Goal: Transaction & Acquisition: Obtain resource

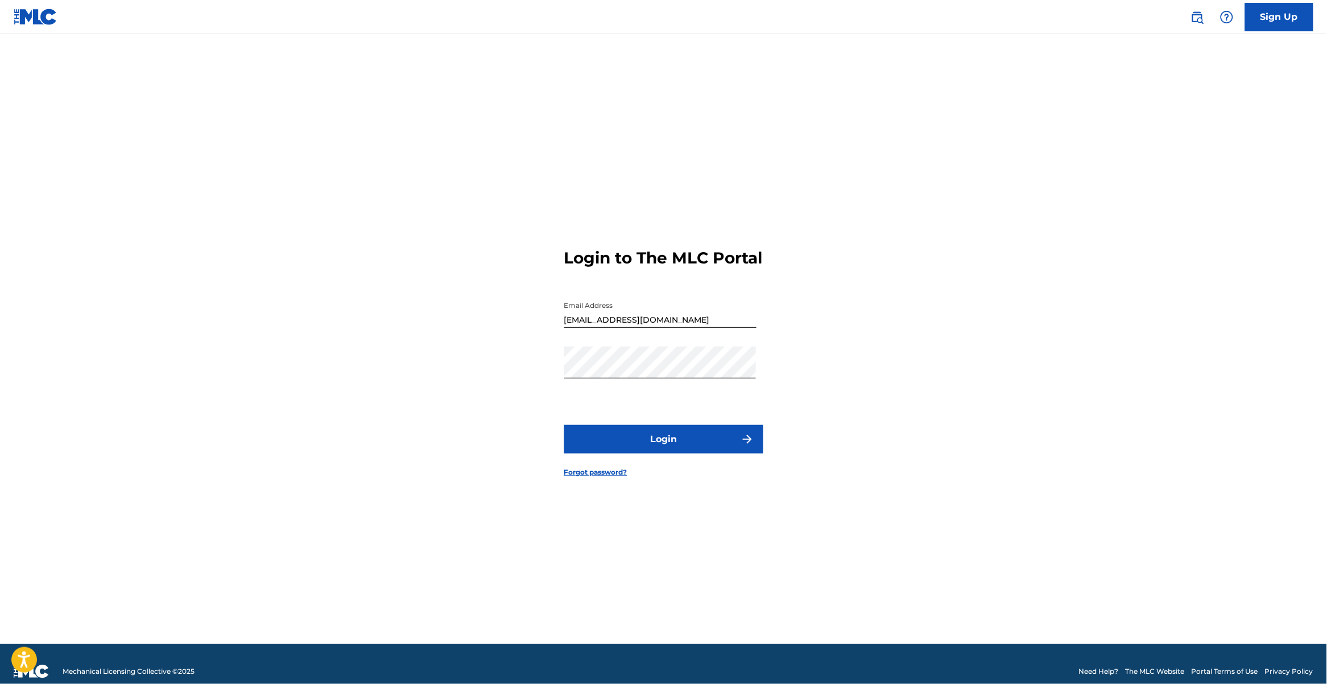
click at [711, 453] on button "Login" at bounding box center [663, 439] width 199 height 28
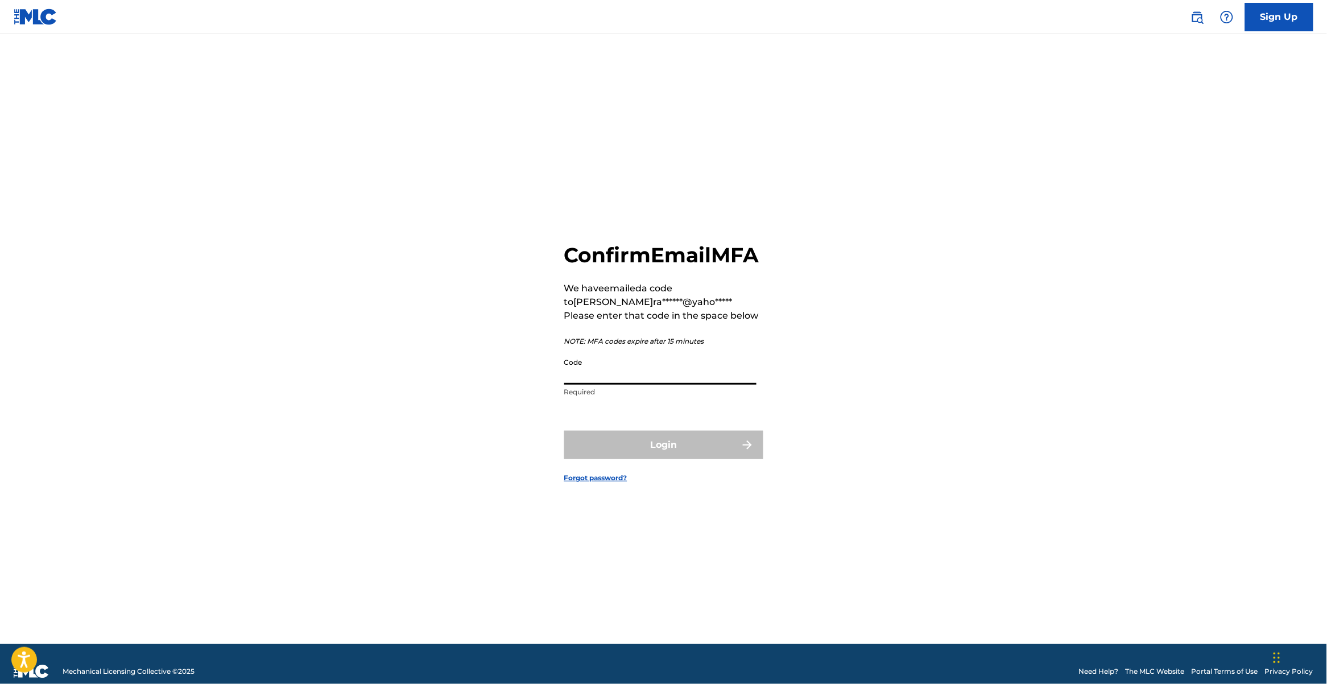
drag, startPoint x: 656, startPoint y: 385, endPoint x: 652, endPoint y: 391, distance: 6.6
click at [656, 385] on input "Code" at bounding box center [660, 368] width 192 height 32
type input "483596"
click at [693, 458] on button "Login" at bounding box center [663, 445] width 199 height 28
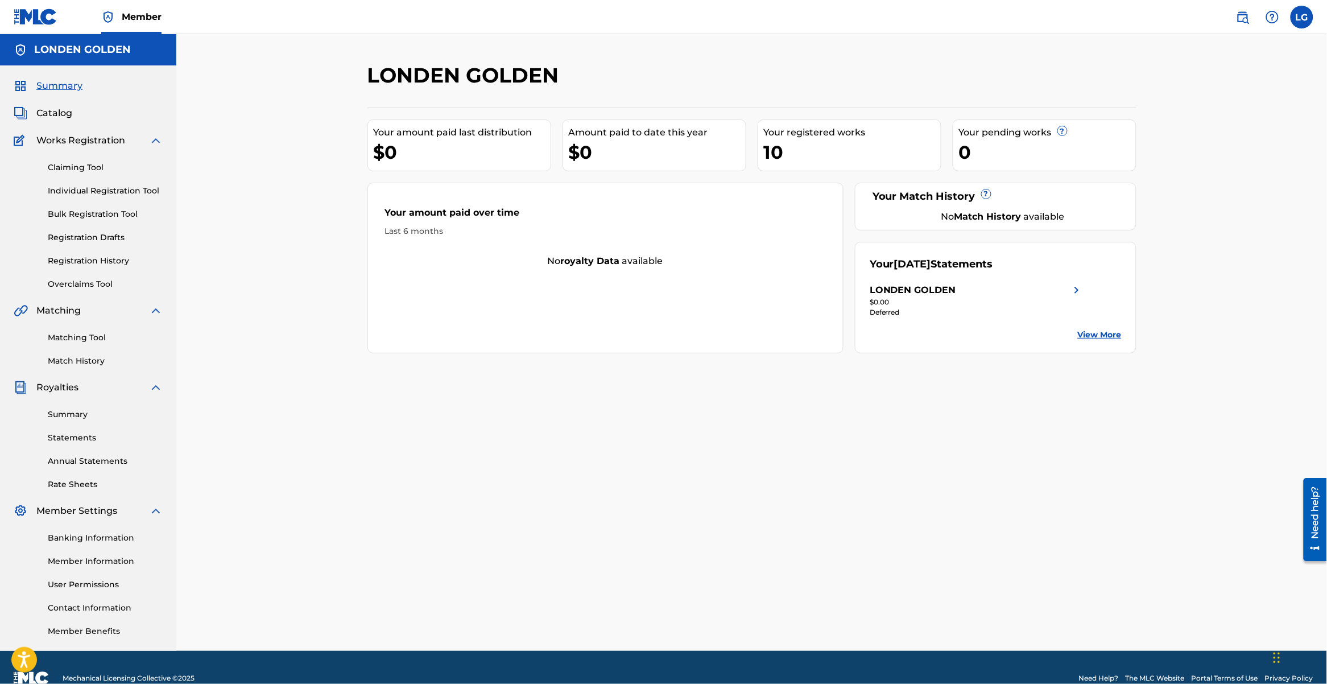
click at [51, 84] on span "Summary" at bounding box center [59, 86] width 46 height 14
click at [47, 119] on span "Catalog" at bounding box center [54, 113] width 36 height 14
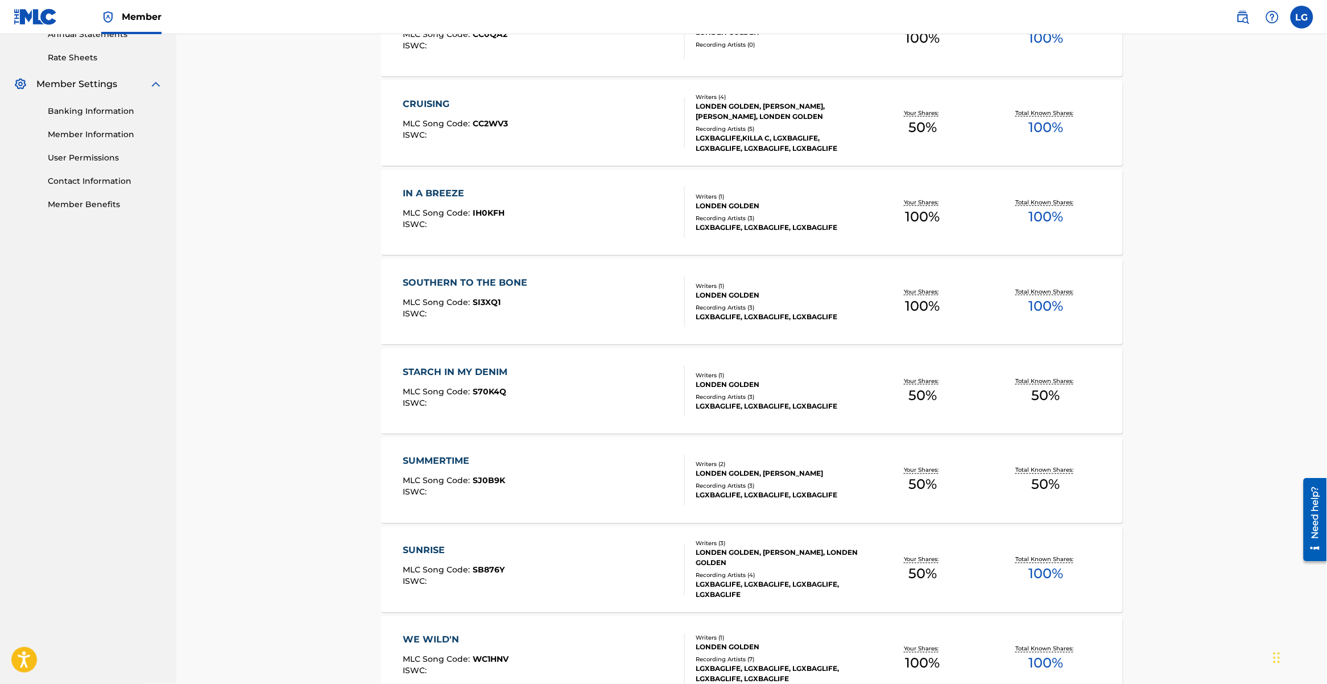
scroll to position [498, 0]
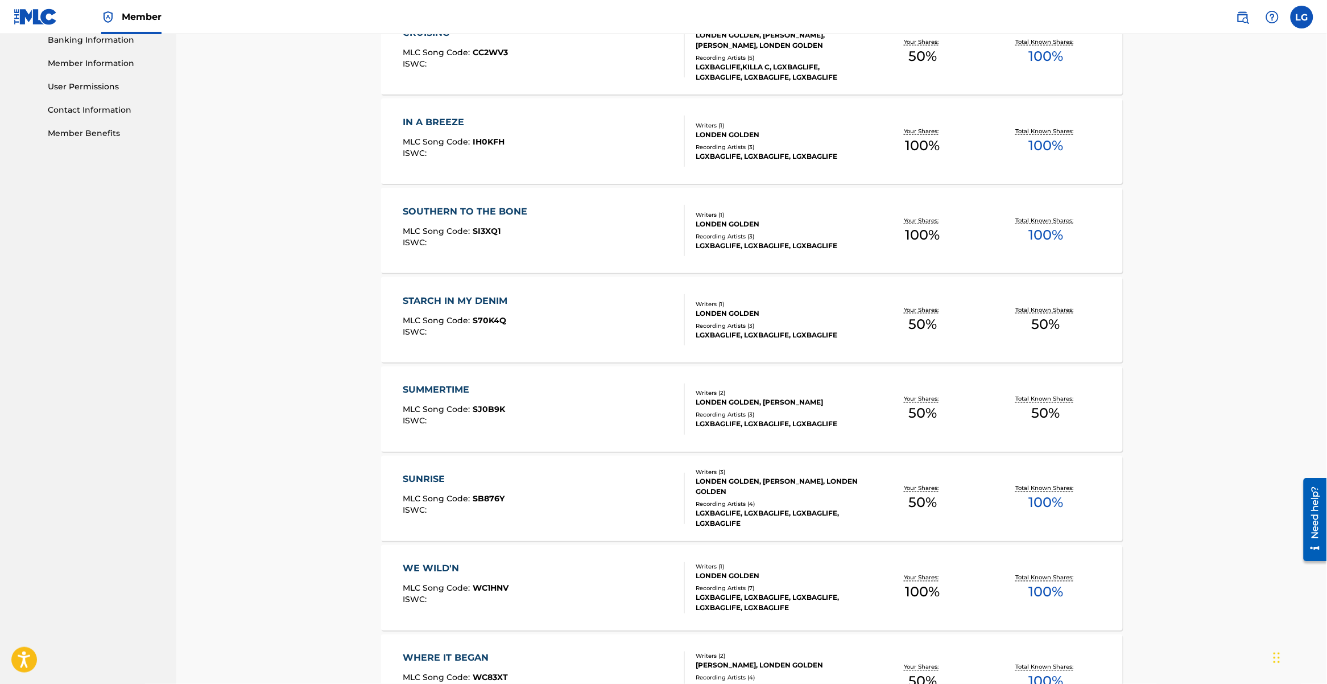
click at [721, 333] on div "LGXBAGLIFE, LGXBAGLIFE, LGXBAGLIFE" at bounding box center [779, 335] width 166 height 10
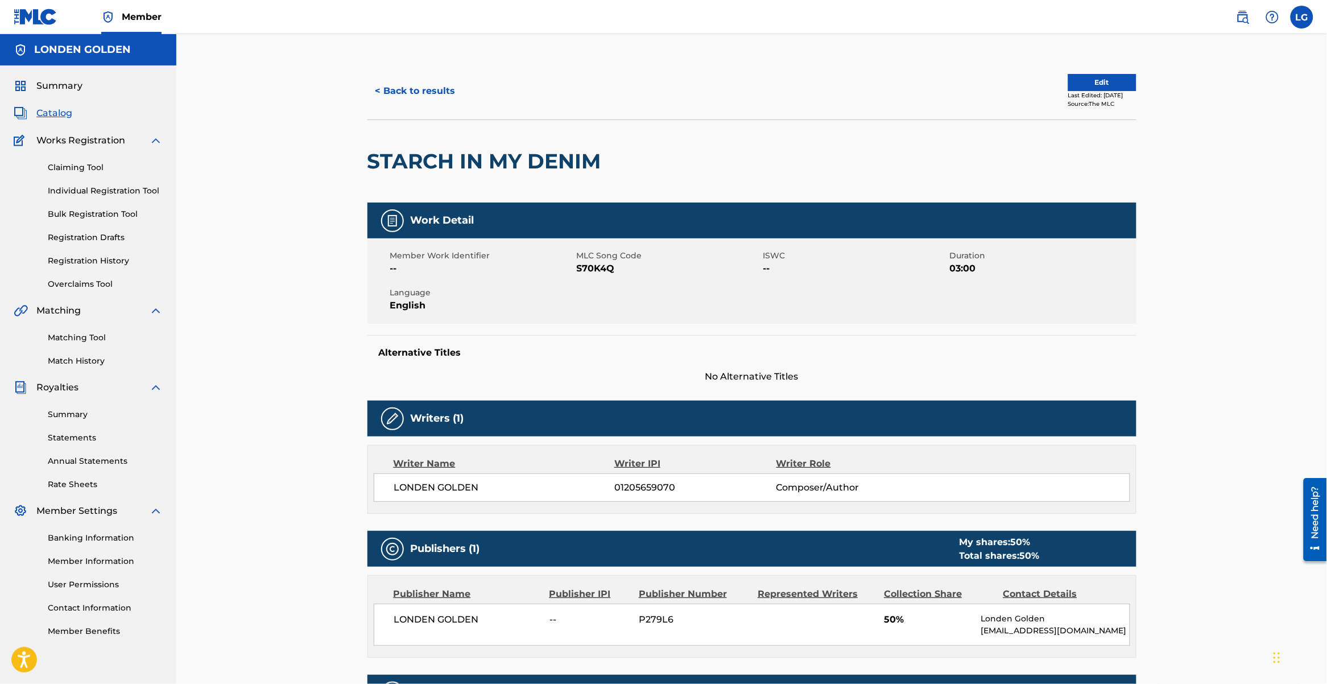
click at [82, 212] on link "Bulk Registration Tool" at bounding box center [105, 214] width 115 height 12
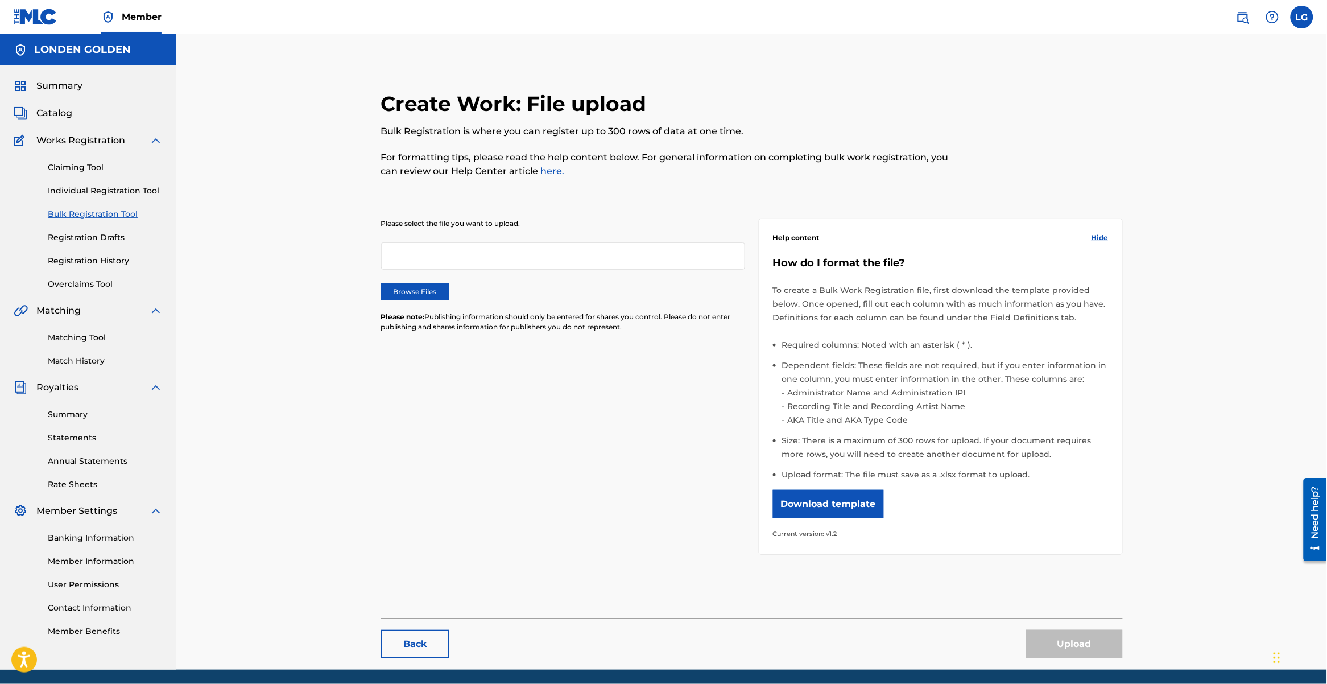
click at [86, 258] on link "Registration History" at bounding box center [105, 261] width 115 height 12
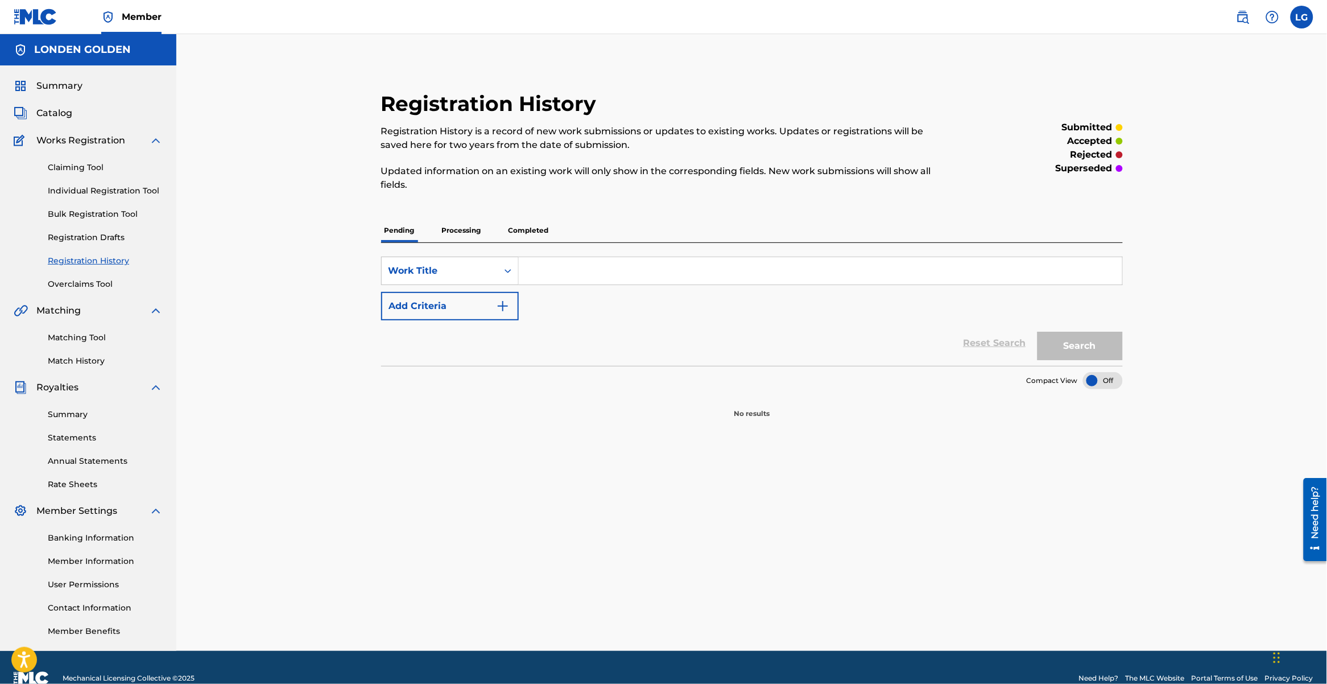
click at [81, 287] on link "Overclaims Tool" at bounding box center [105, 284] width 115 height 12
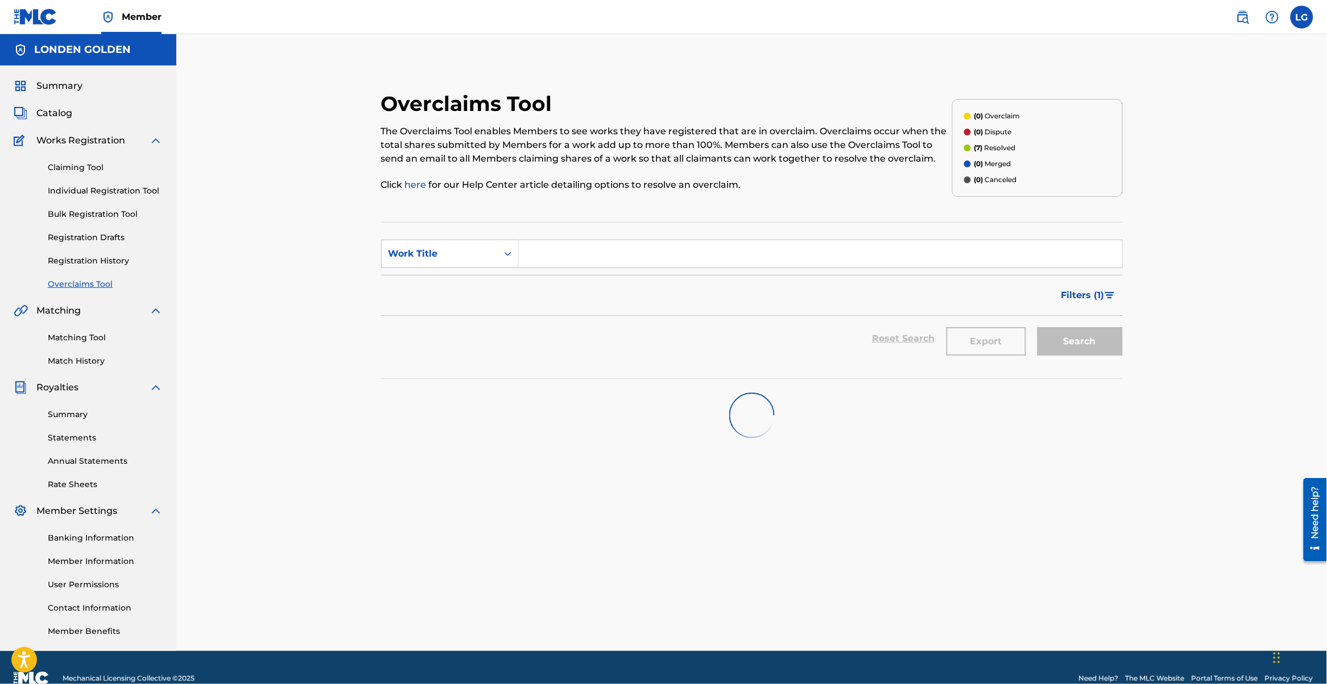
click at [75, 424] on div "Summary Statements Annual Statements Rate Sheets" at bounding box center [88, 442] width 149 height 96
click at [72, 415] on link "Summary" at bounding box center [105, 414] width 115 height 12
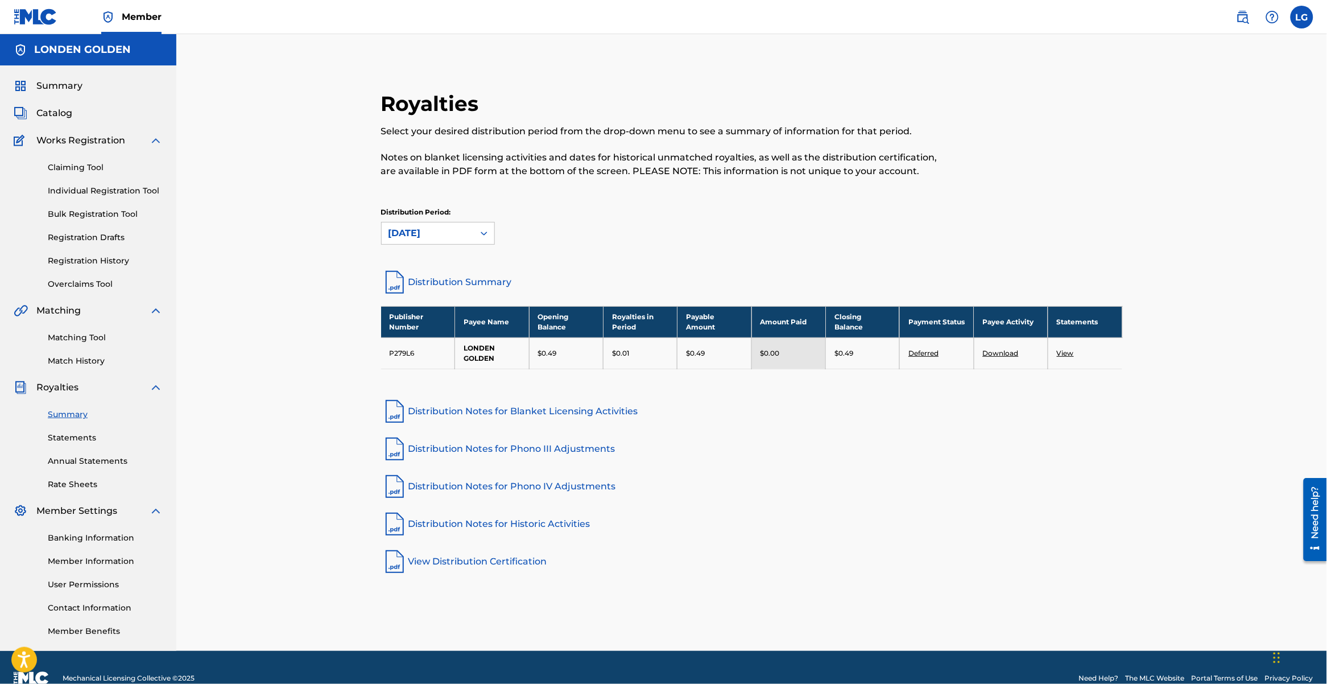
click at [1068, 353] on link "View" at bounding box center [1065, 353] width 17 height 9
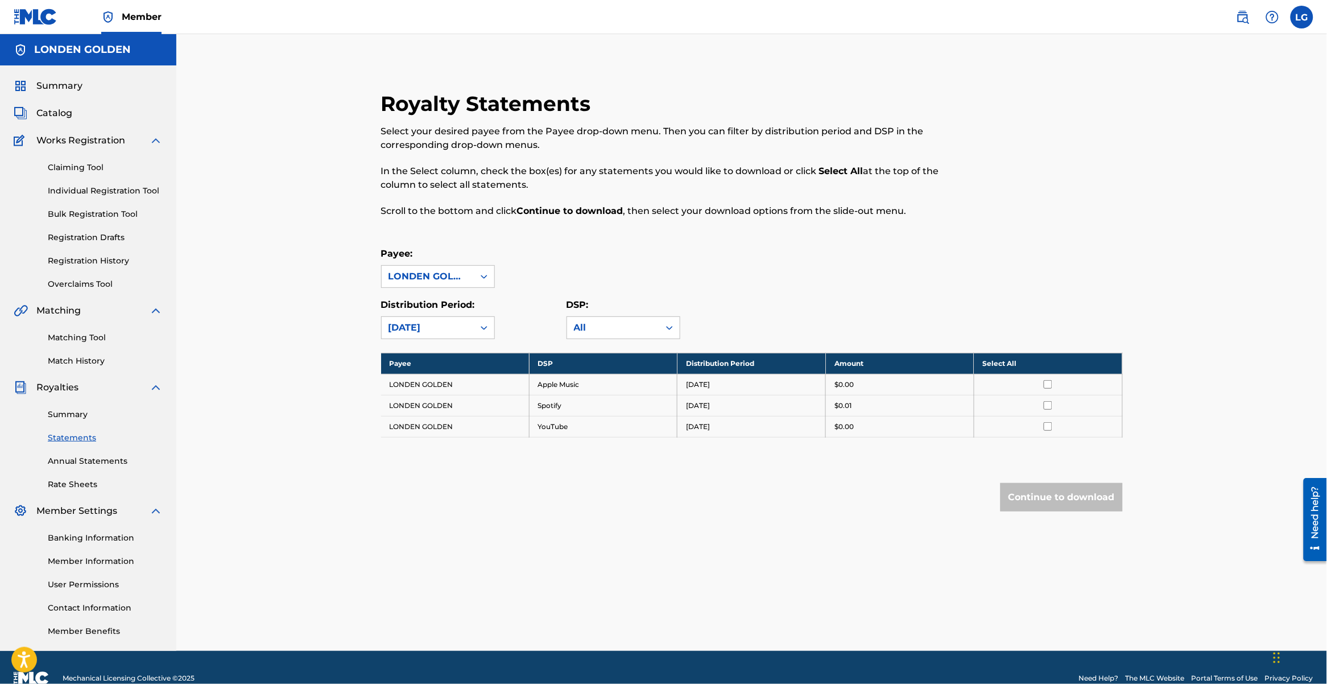
click at [77, 455] on link "Annual Statements" at bounding box center [105, 461] width 115 height 12
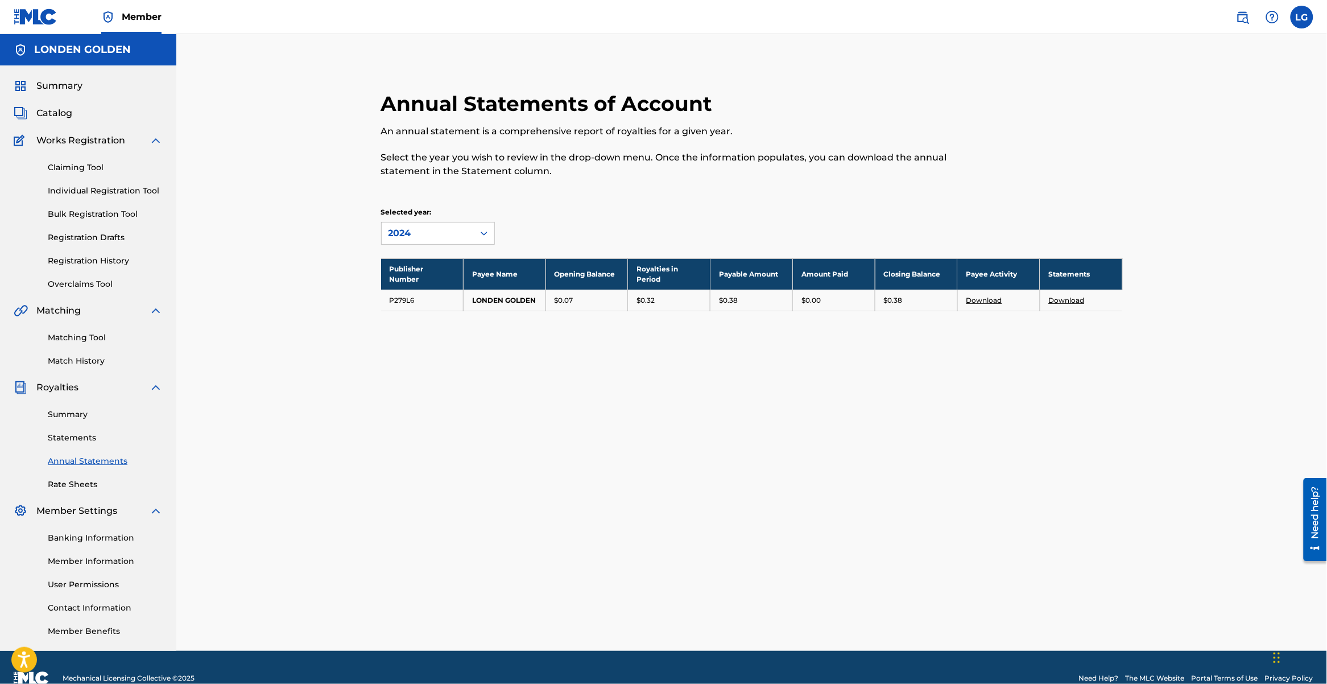
click at [1071, 303] on link "Download" at bounding box center [1067, 300] width 36 height 9
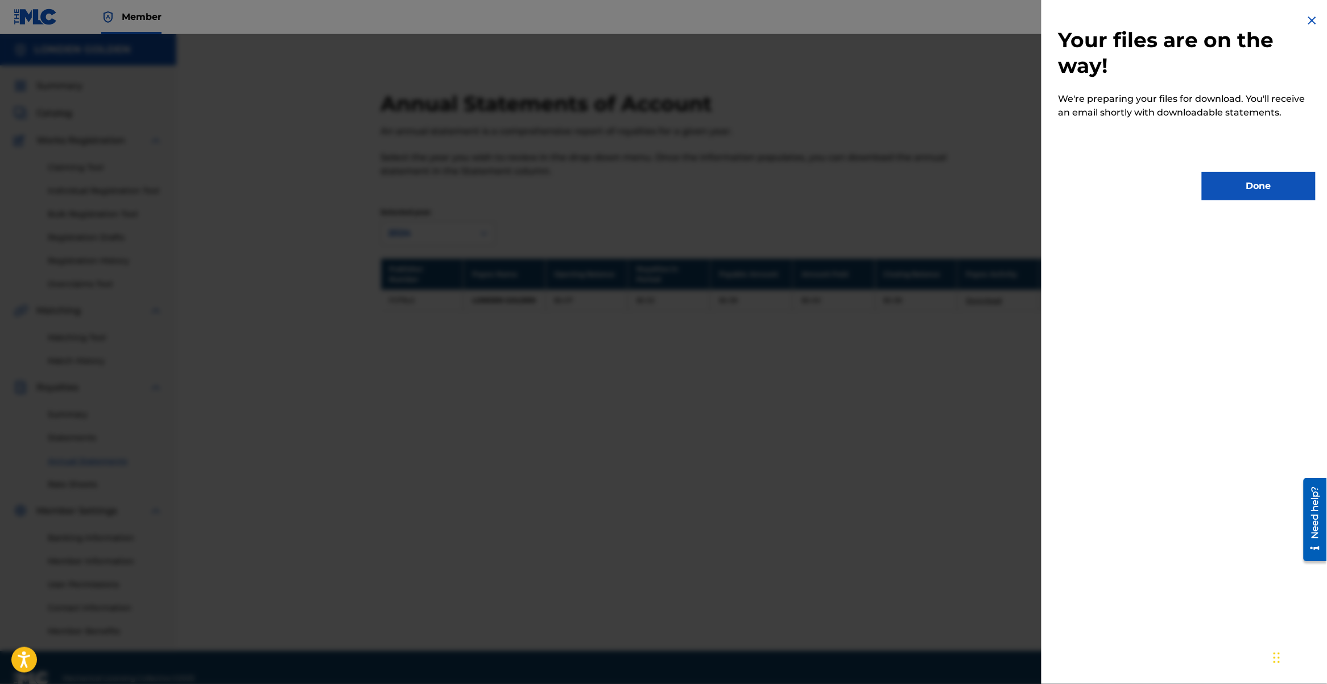
click at [1233, 189] on button "Done" at bounding box center [1259, 186] width 114 height 28
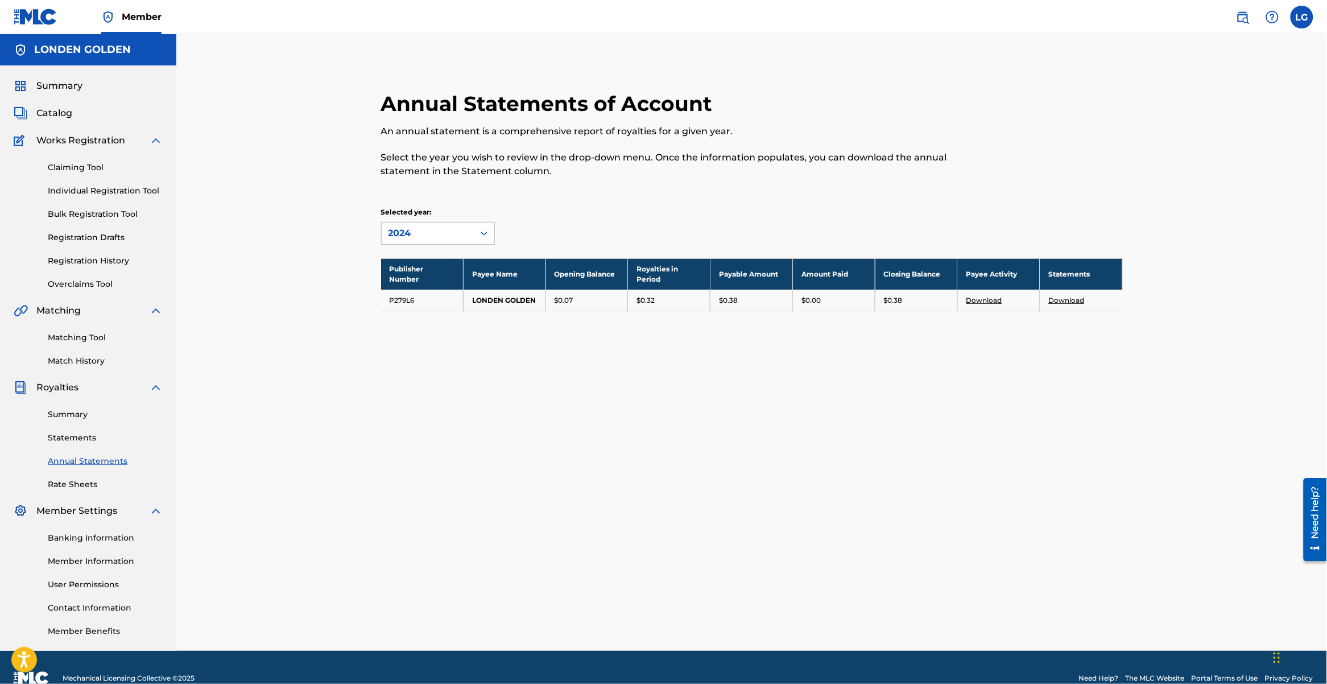
click at [484, 231] on icon at bounding box center [483, 233] width 11 height 11
click at [461, 257] on div "2024" at bounding box center [438, 259] width 113 height 28
click at [77, 485] on link "Rate Sheets" at bounding box center [105, 484] width 115 height 12
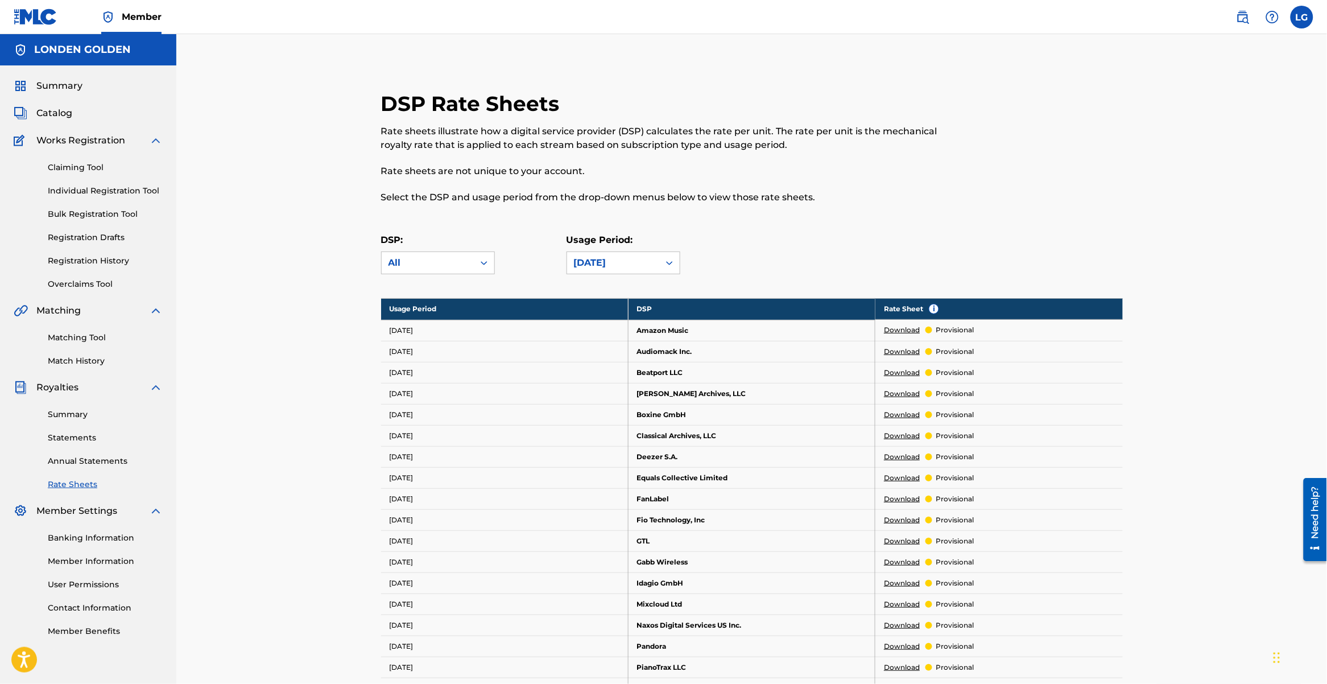
click at [911, 330] on link "Download" at bounding box center [902, 330] width 36 height 10
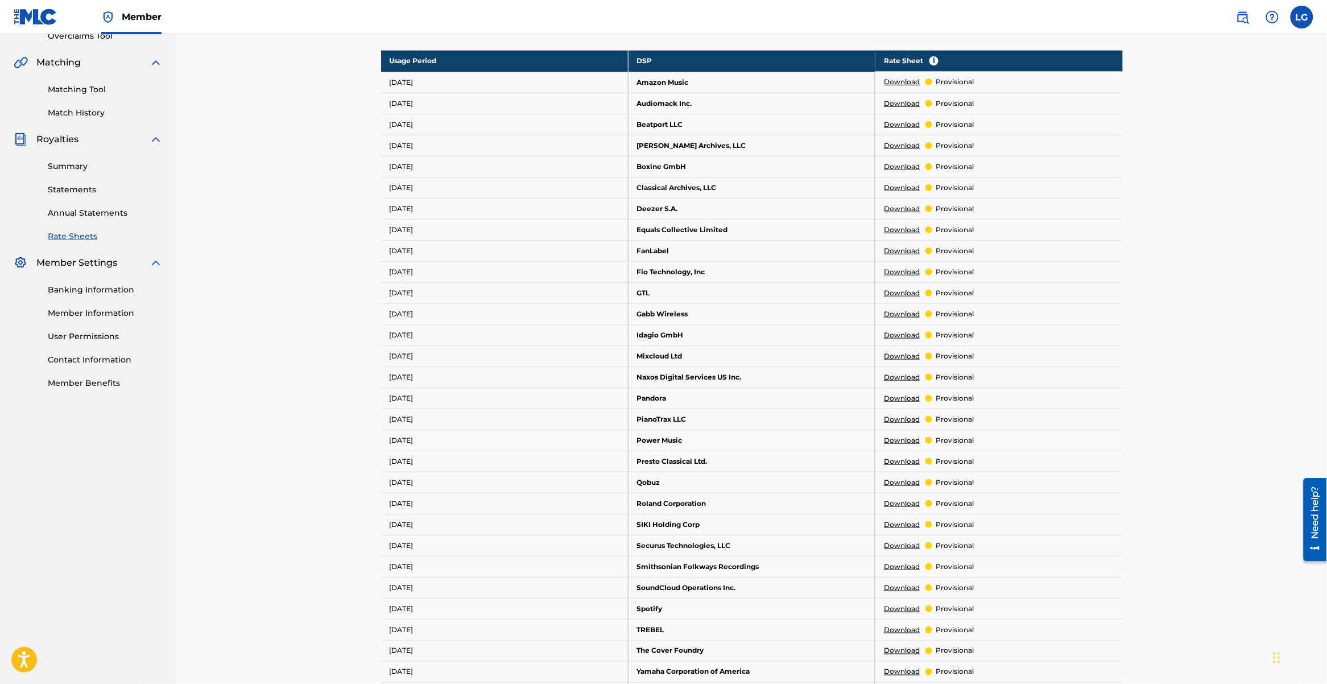
scroll to position [213, 0]
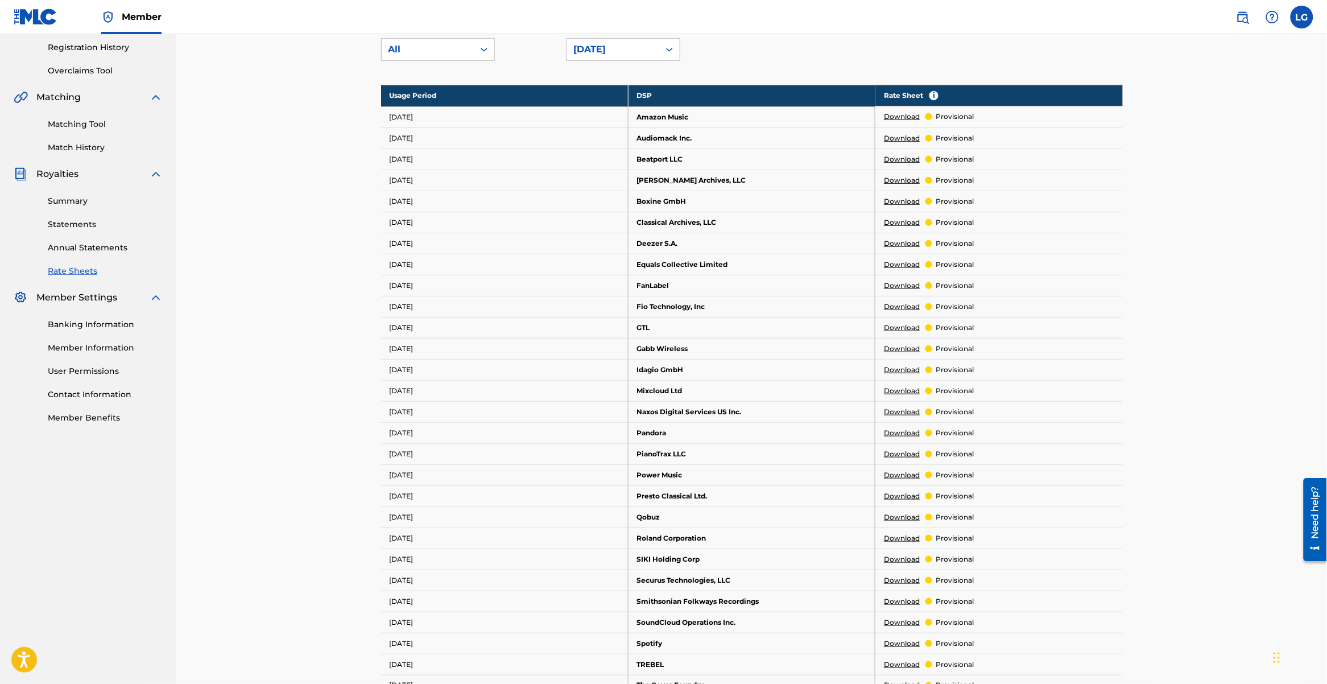
click at [104, 245] on link "Annual Statements" at bounding box center [105, 248] width 115 height 12
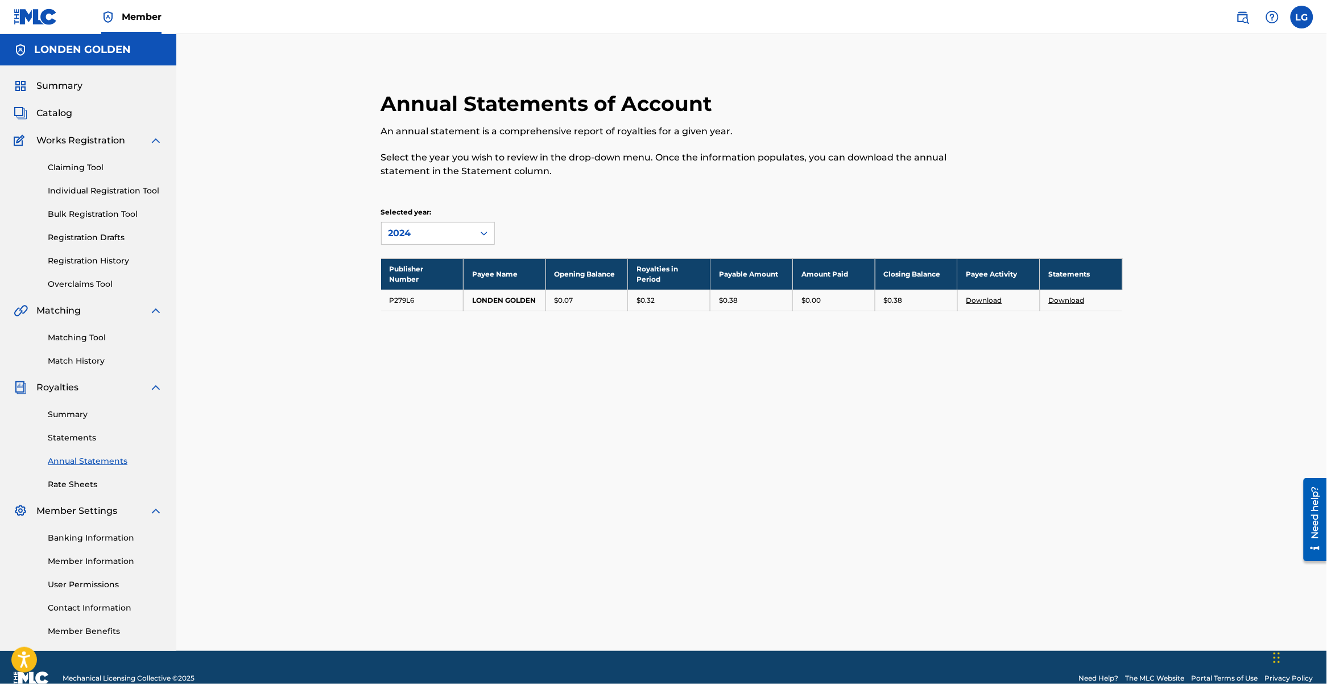
click at [1069, 299] on link "Download" at bounding box center [1067, 300] width 36 height 9
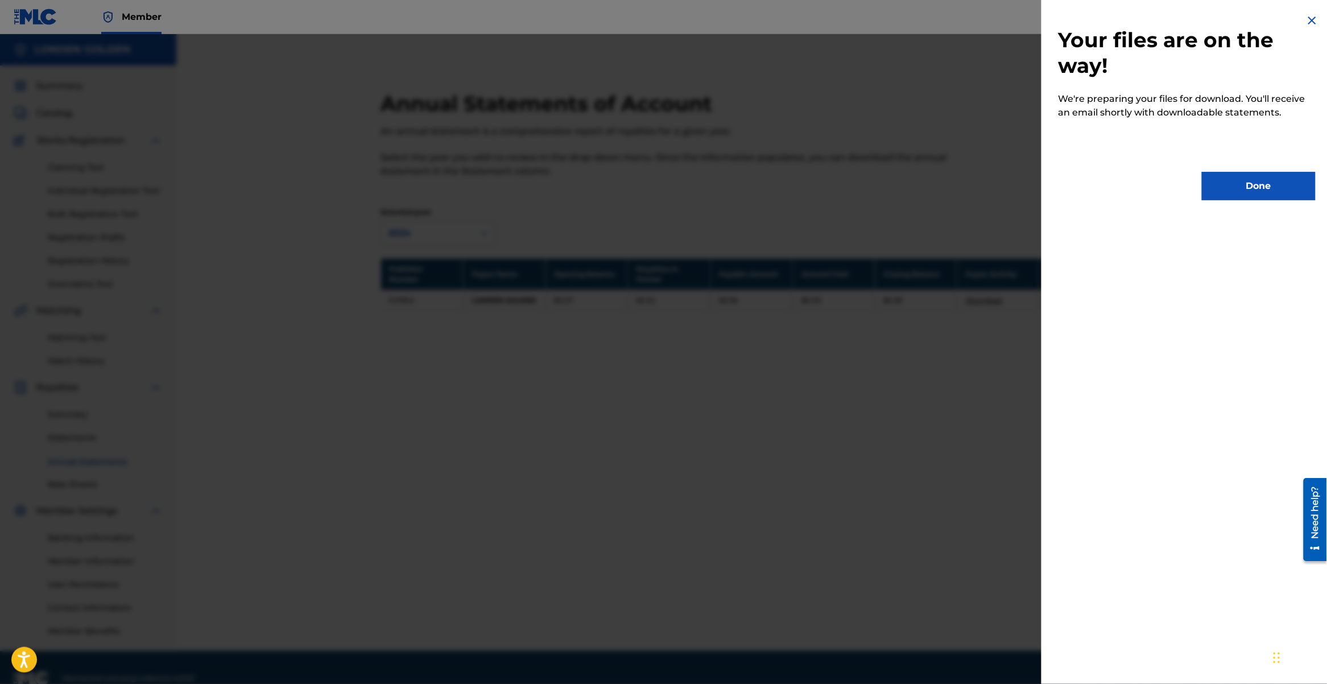
click at [1229, 191] on button "Done" at bounding box center [1259, 186] width 114 height 28
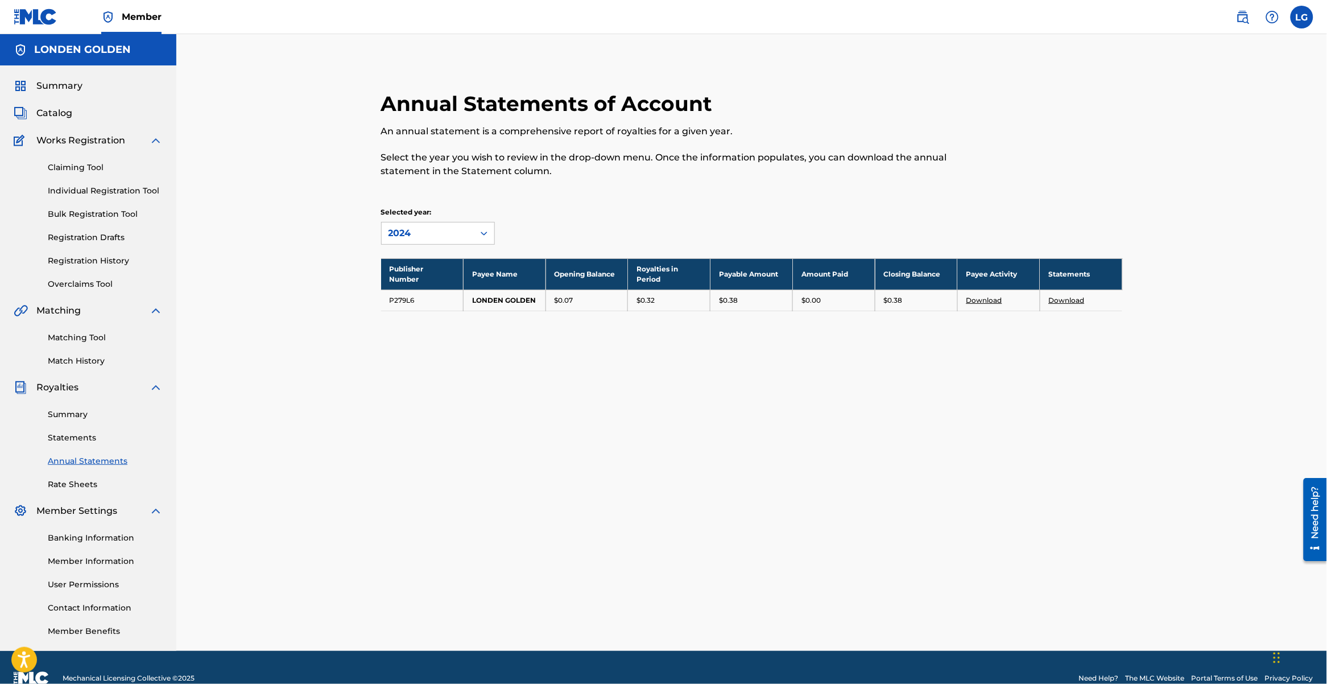
click at [976, 297] on link "Download" at bounding box center [984, 300] width 36 height 9
click at [46, 84] on span "Summary" at bounding box center [59, 86] width 46 height 14
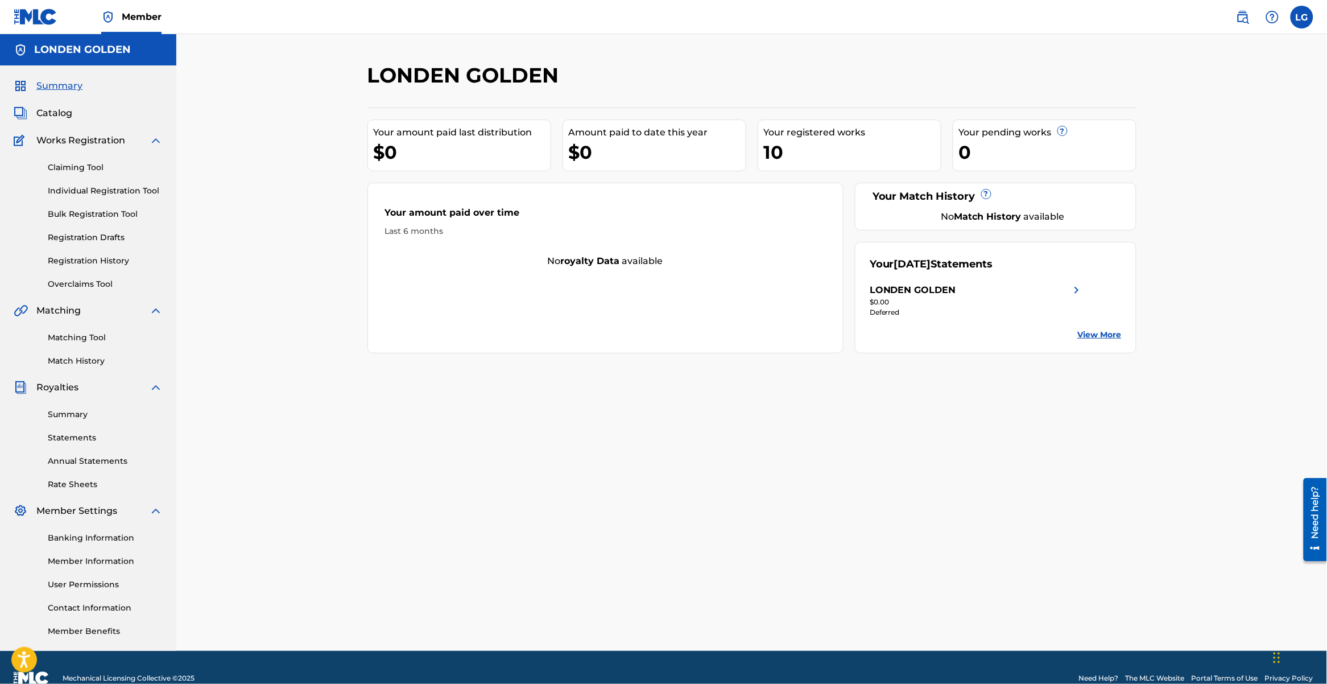
click at [1078, 292] on img at bounding box center [1077, 290] width 14 height 14
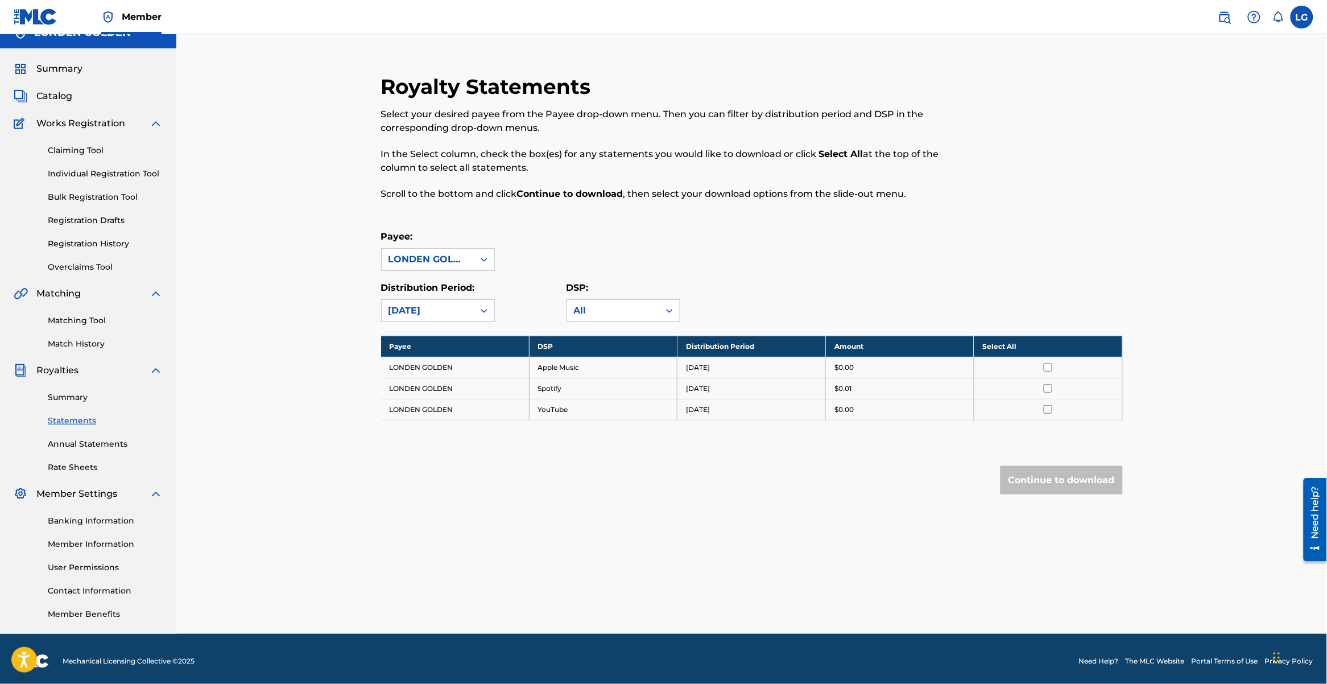
scroll to position [21, 0]
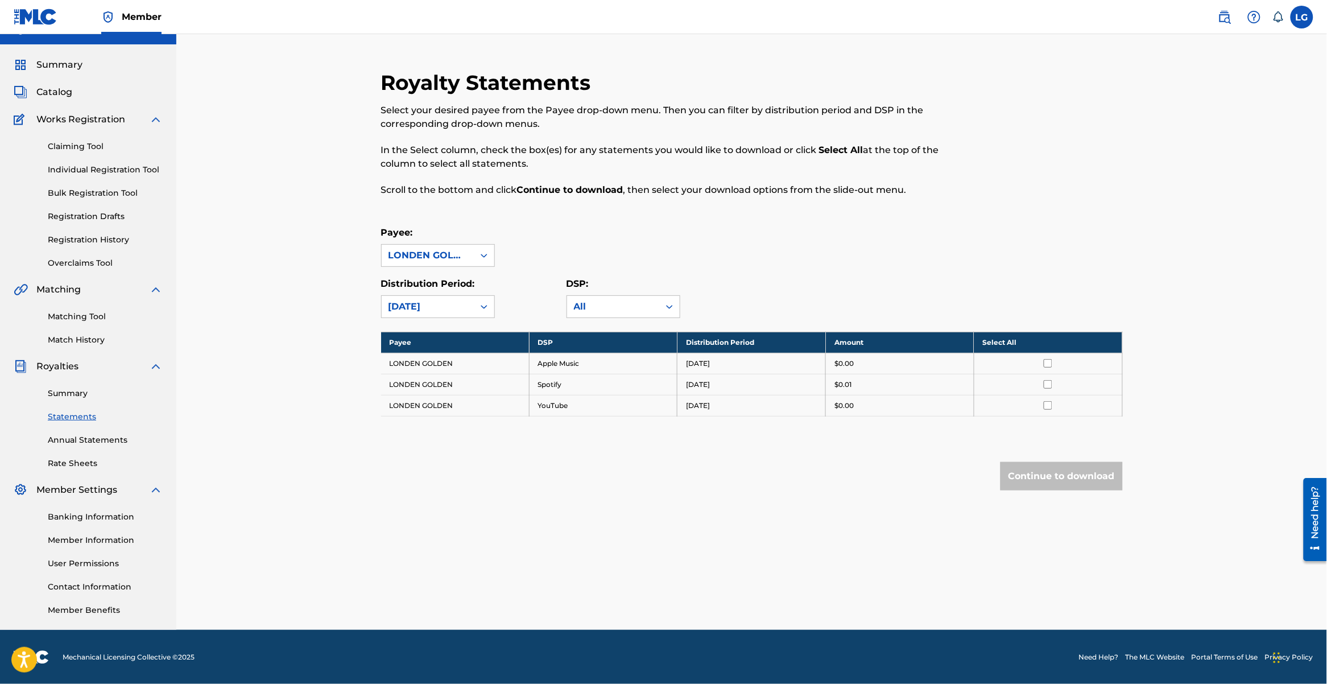
click at [1303, 20] on label at bounding box center [1302, 17] width 23 height 23
click at [1302, 17] on input "LG Londen Golden [EMAIL_ADDRESS][DOMAIN_NAME] Notification Preferences Profile …" at bounding box center [1302, 17] width 0 height 0
click at [1183, 137] on link "Profile" at bounding box center [1190, 142] width 23 height 10
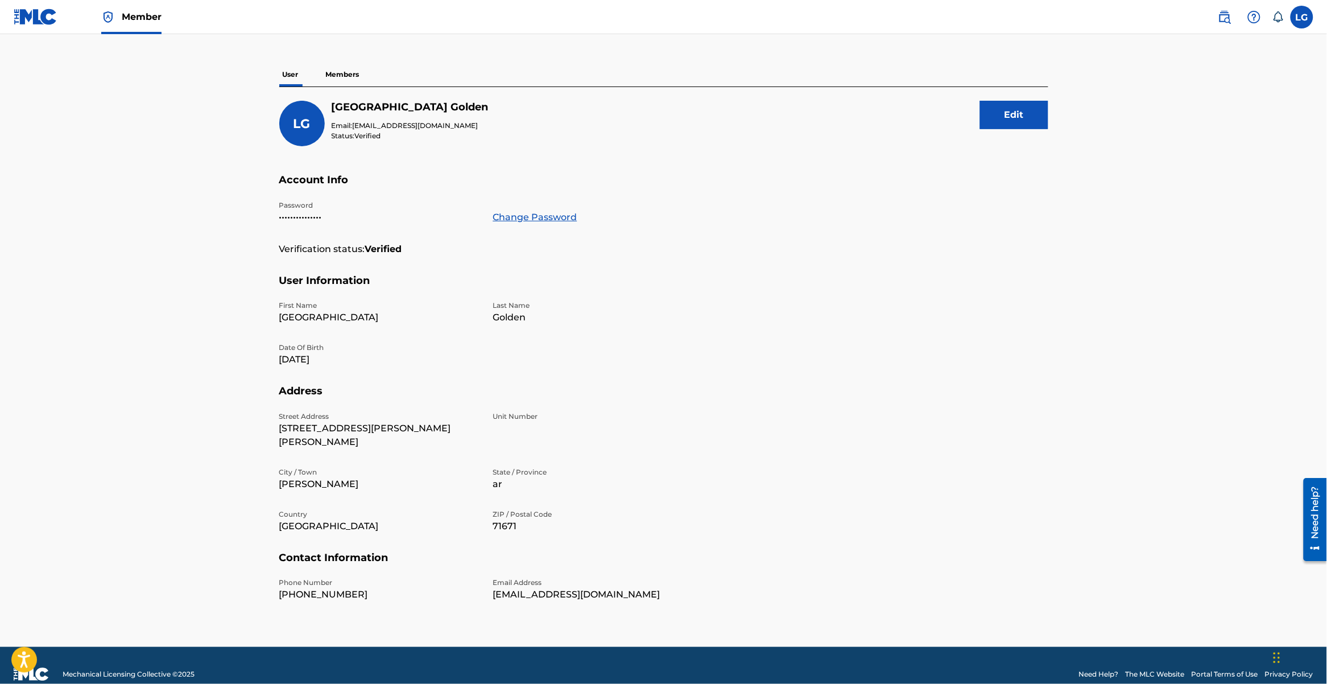
scroll to position [81, 0]
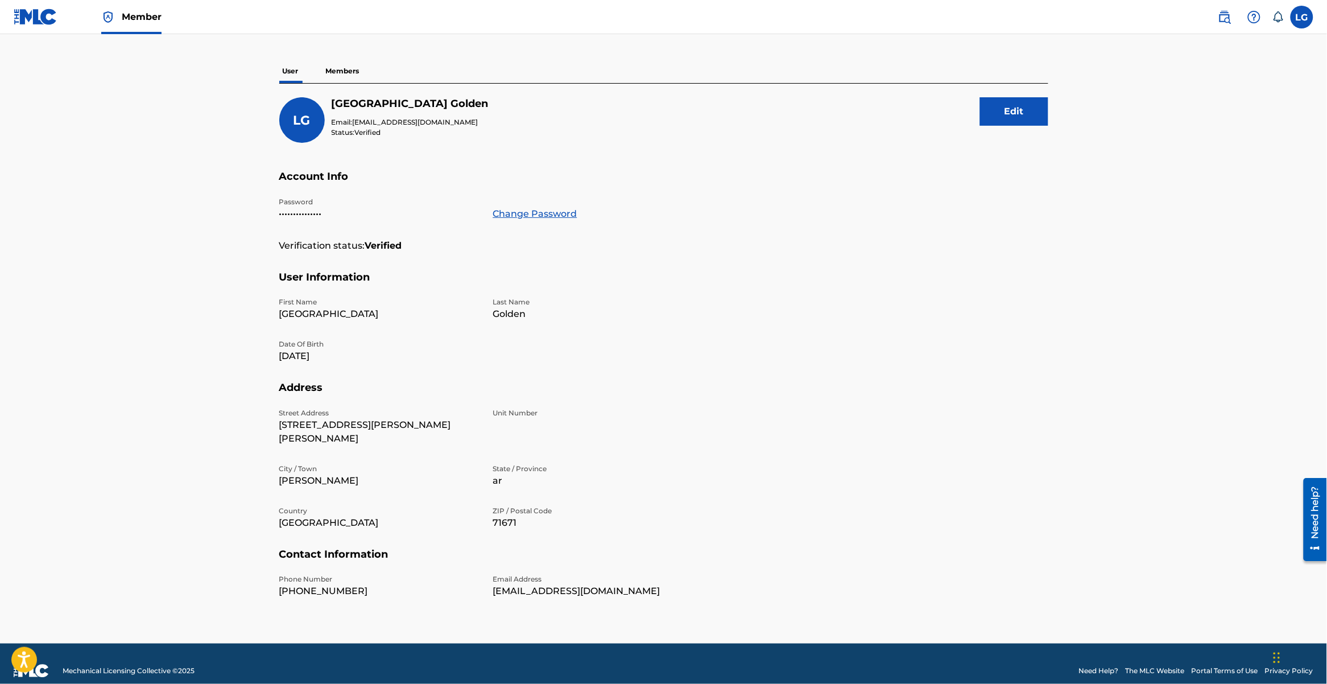
click at [314, 584] on p "[PHONE_NUMBER]" at bounding box center [379, 591] width 200 height 14
